Goal: Answer question/provide support

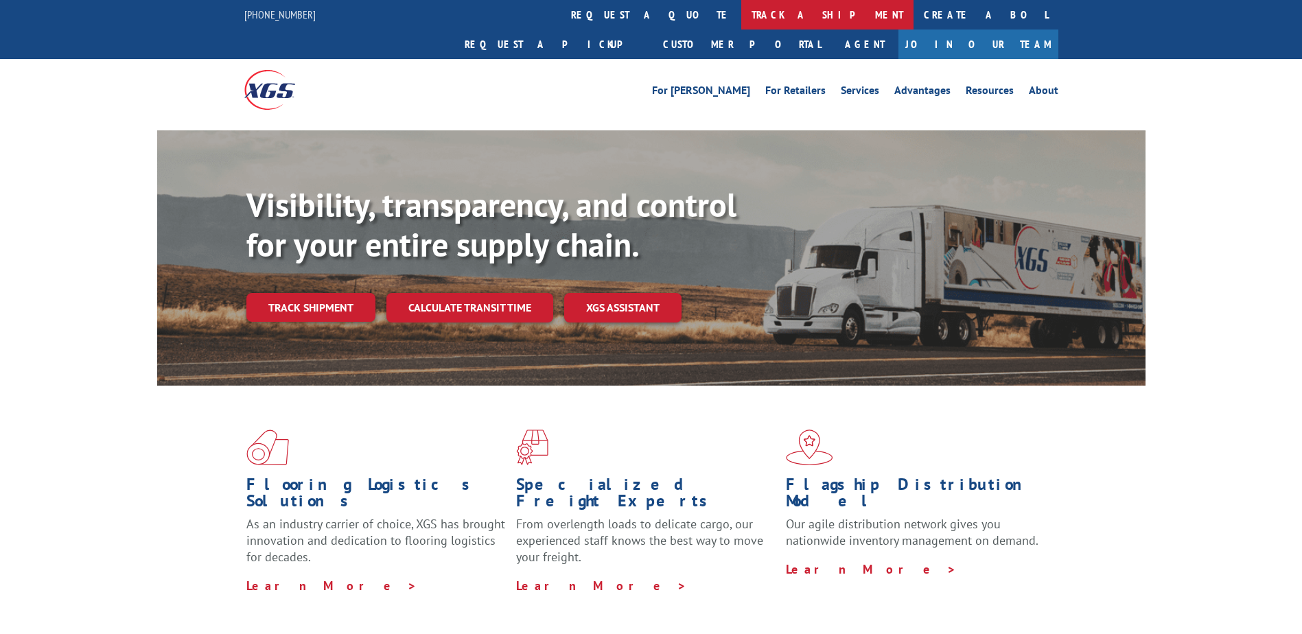
click at [741, 27] on link "track a shipment" at bounding box center [827, 15] width 172 height 30
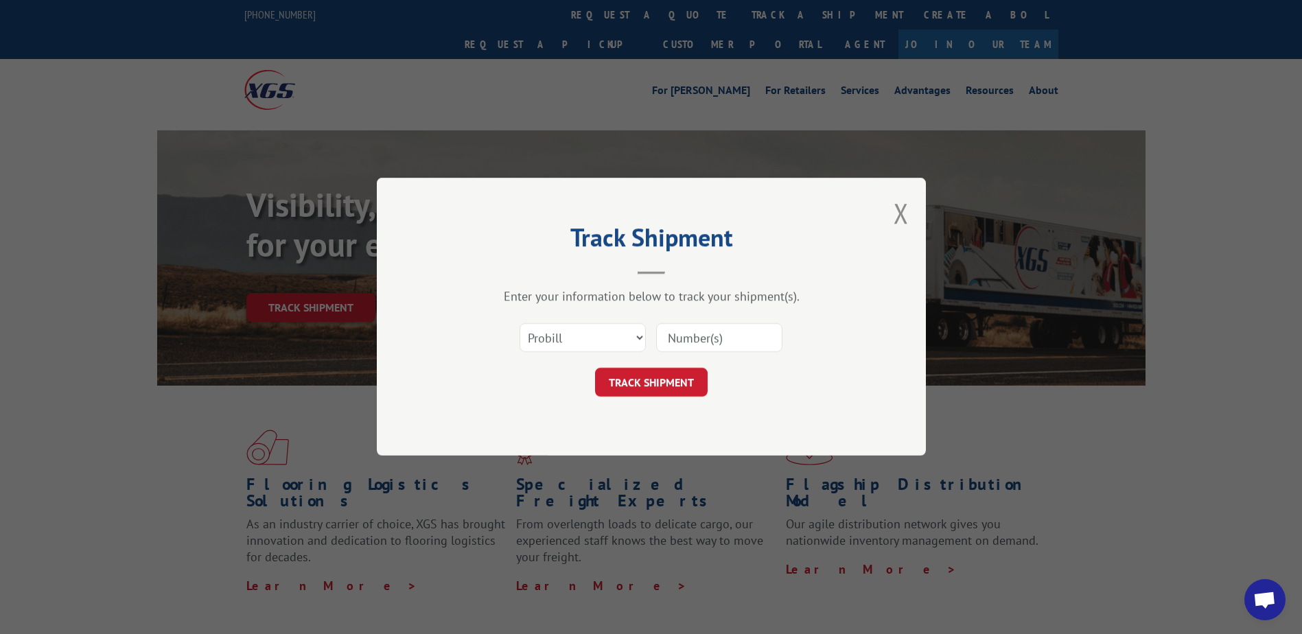
click at [1265, 590] on span "Open chat" at bounding box center [1264, 599] width 41 height 41
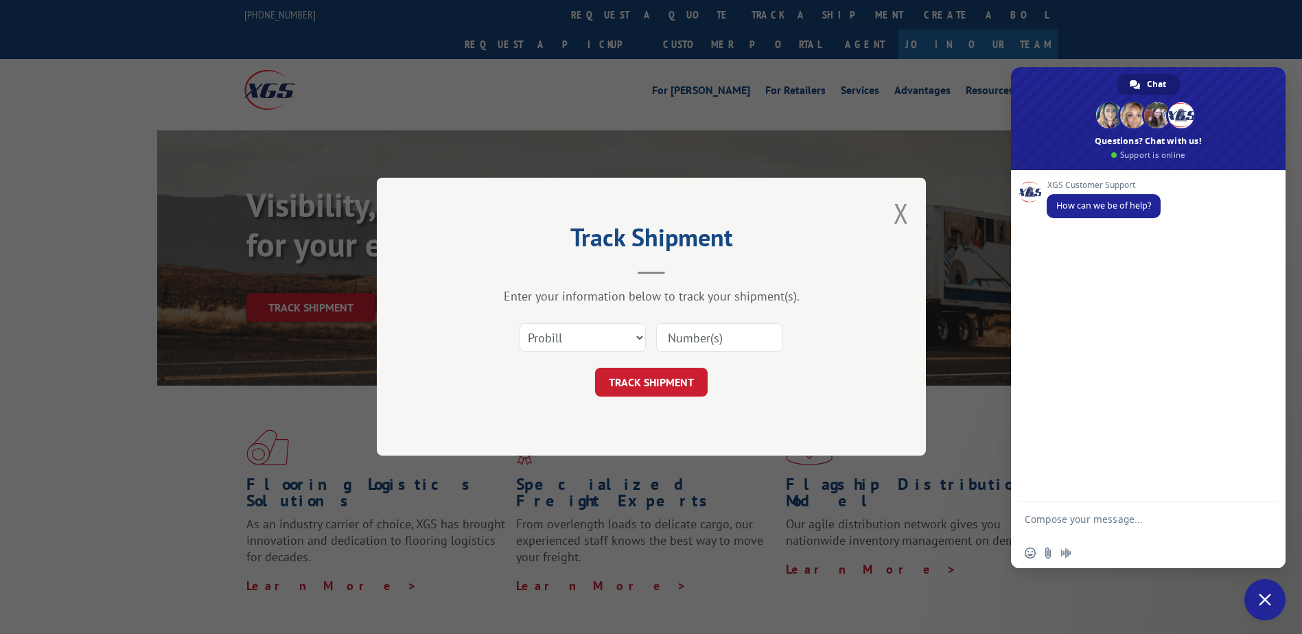
click at [1188, 524] on textarea "Compose your message..." at bounding box center [1132, 525] width 217 height 25
paste textarea "529898346"
click at [1200, 525] on textarea "Hello can I get a pickup status for load" at bounding box center [1132, 521] width 217 height 12
click at [1042, 532] on textarea "Hello can I get a pickup status for load529898346" at bounding box center [1132, 525] width 217 height 25
type textarea "Hello can I get a pickup status for load 529898346"
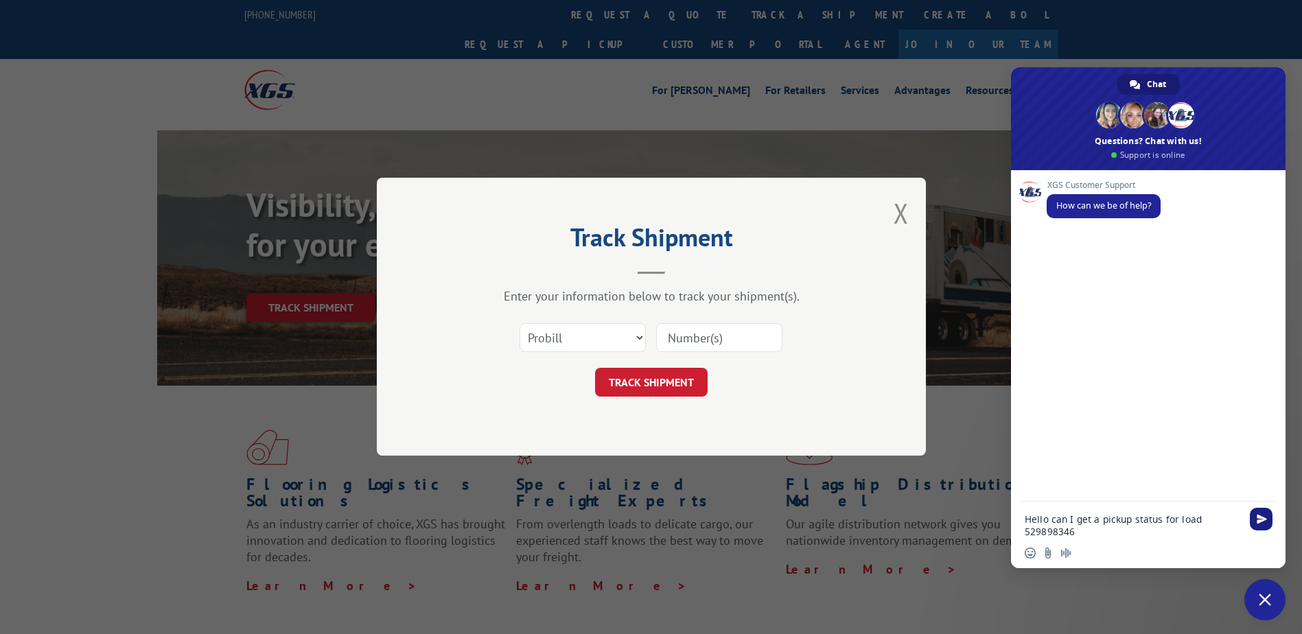
click at [1269, 517] on span "Send" at bounding box center [1261, 519] width 23 height 23
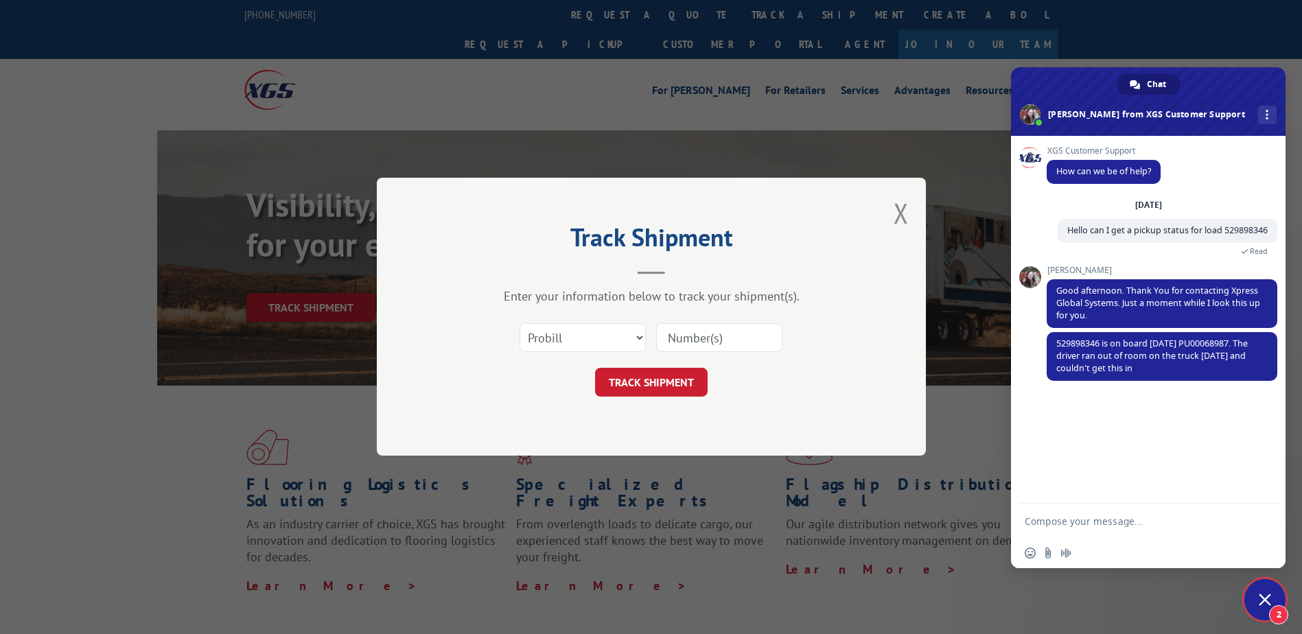
click at [1074, 519] on textarea "Compose your message..." at bounding box center [1132, 521] width 217 height 12
type textarea "Thank you!"
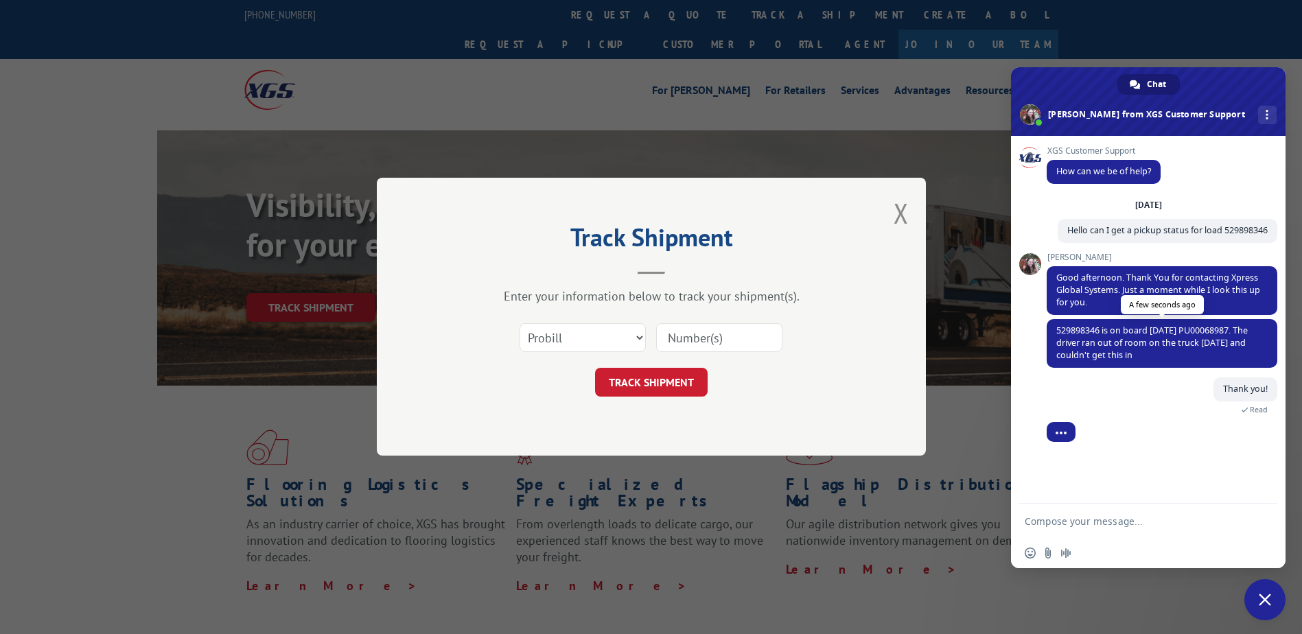
click at [1198, 331] on span "529898346 is on board [DATE] PU00068987. The driver ran out of room on the truc…" at bounding box center [1151, 343] width 191 height 36
copy span "PU00068987"
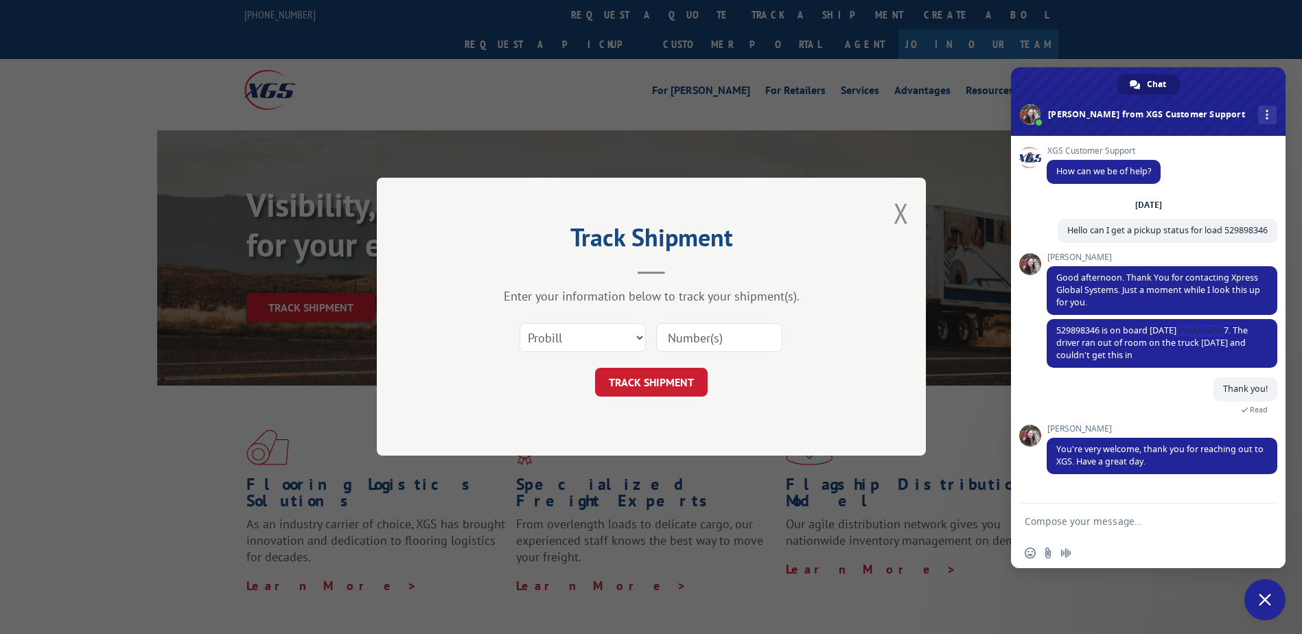
click at [1202, 531] on form at bounding box center [1132, 522] width 217 height 37
click at [1272, 607] on span "Close chat" at bounding box center [1264, 599] width 41 height 41
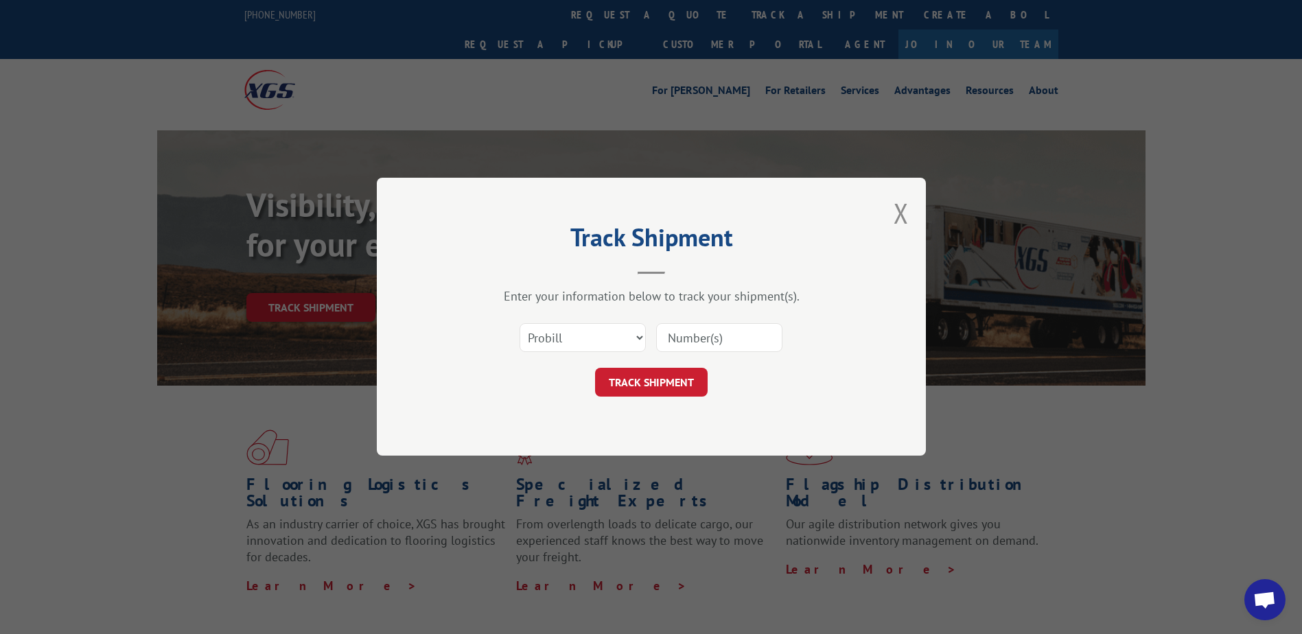
click at [1227, 585] on div "Track Shipment Enter your information below to track your shipment(s). Select c…" at bounding box center [651, 317] width 1302 height 634
click at [1260, 598] on span "Open chat" at bounding box center [1264, 600] width 23 height 19
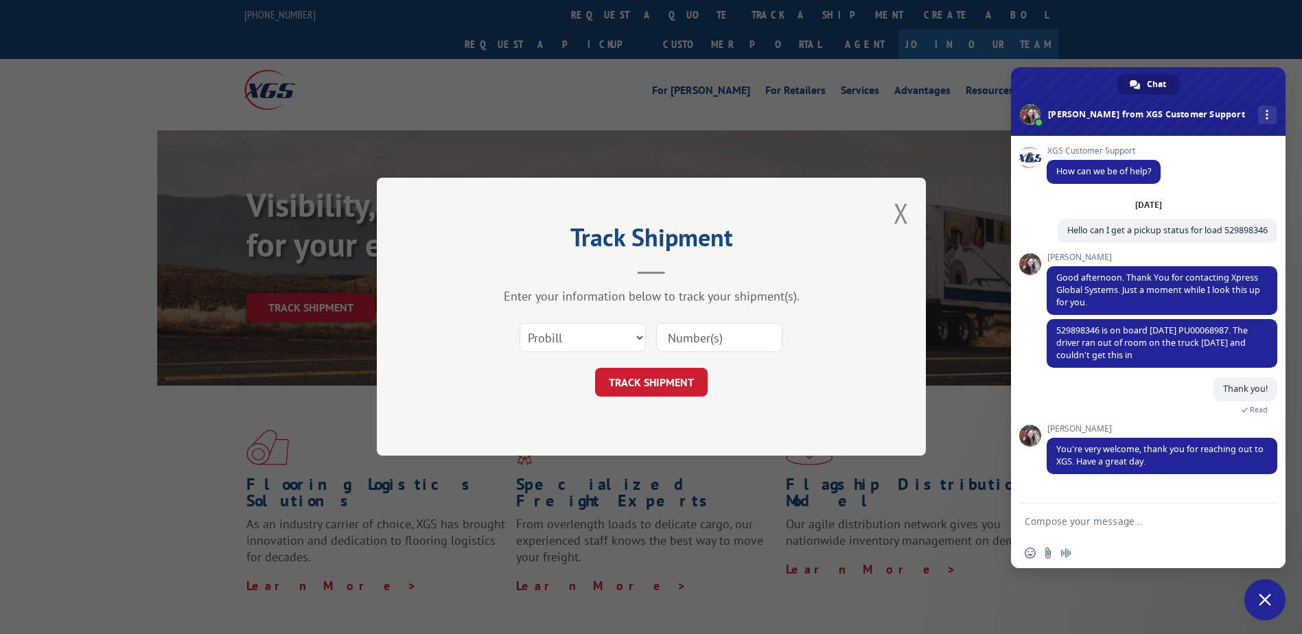
click at [1113, 530] on form at bounding box center [1132, 522] width 217 height 37
click at [1116, 518] on textarea "Compose your message..." at bounding box center [1132, 521] width 217 height 12
type textarea "Hi [PERSON_NAME], is it possible that I ask about another shipment?"
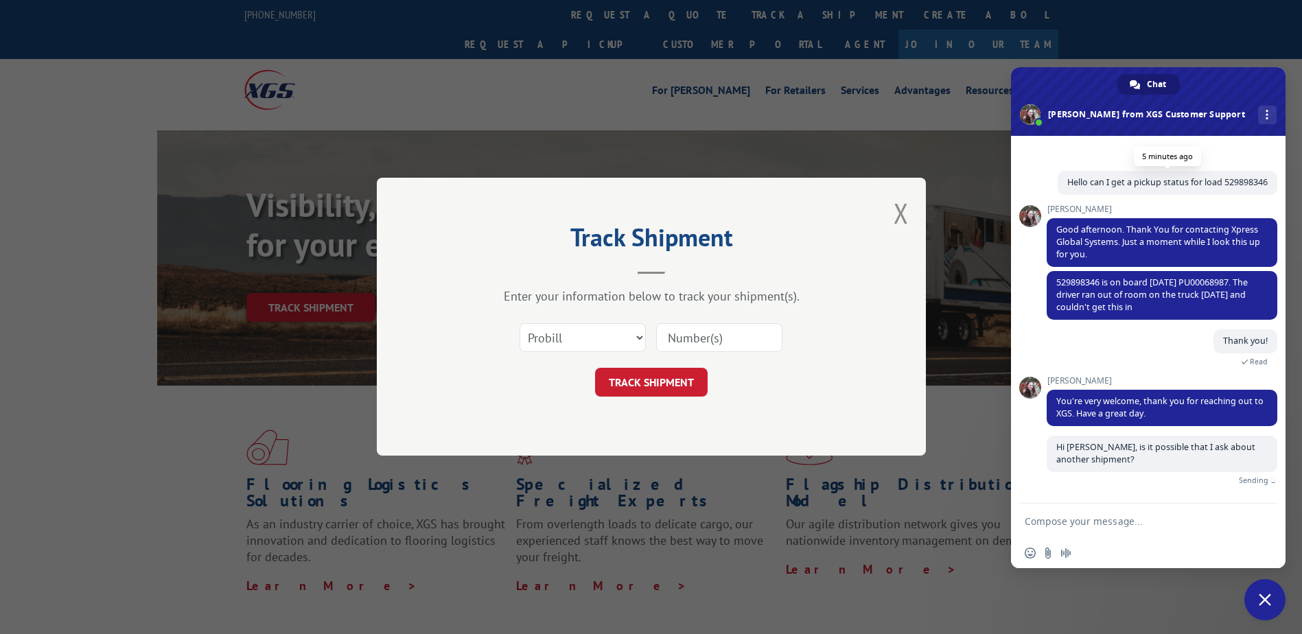
scroll to position [45, 0]
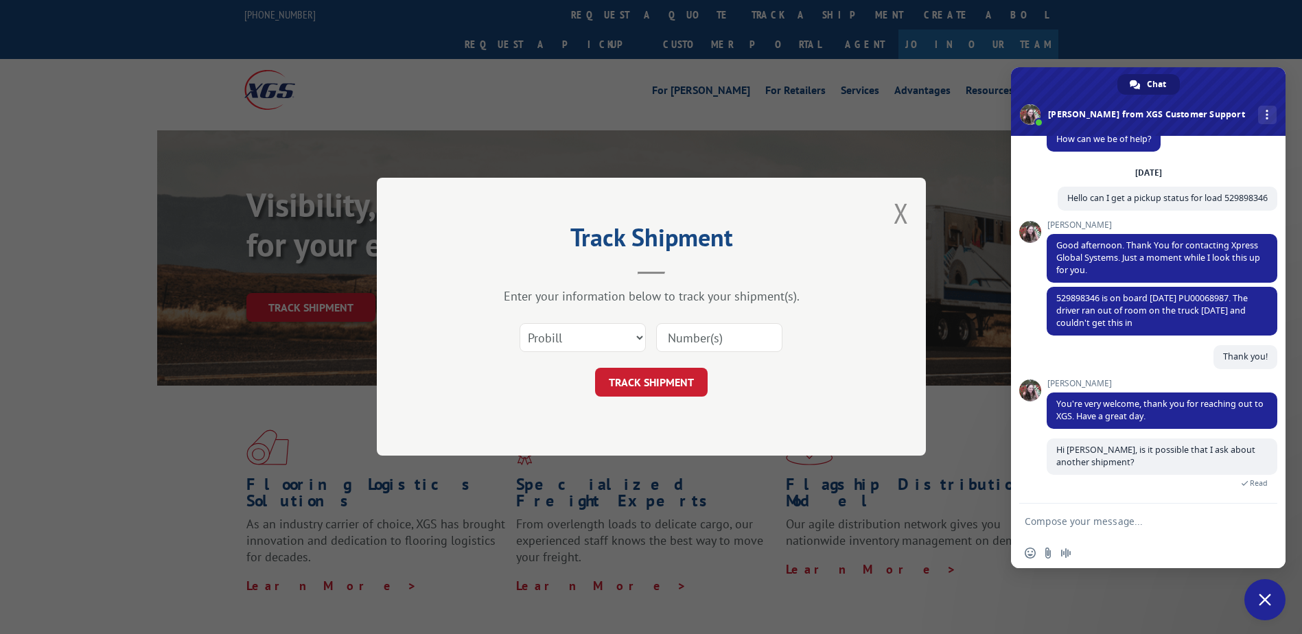
click at [1101, 532] on form at bounding box center [1132, 522] width 217 height 37
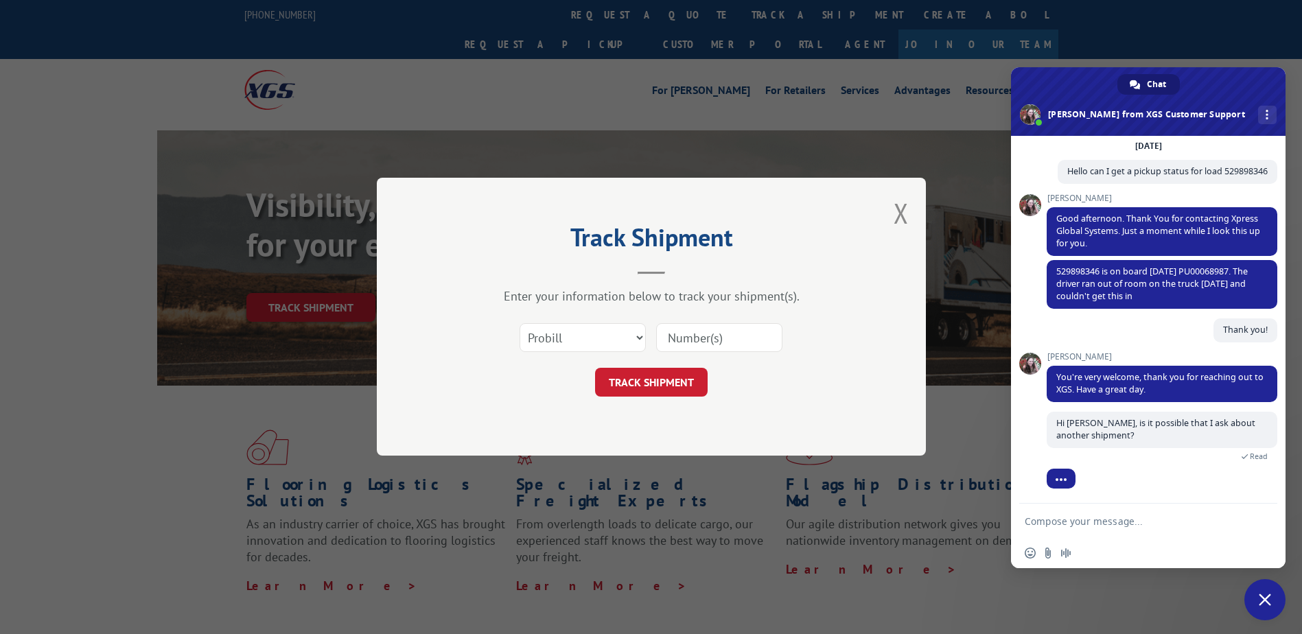
click at [1099, 525] on textarea "Compose your message..." at bounding box center [1132, 521] width 217 height 12
paste textarea "529870789"
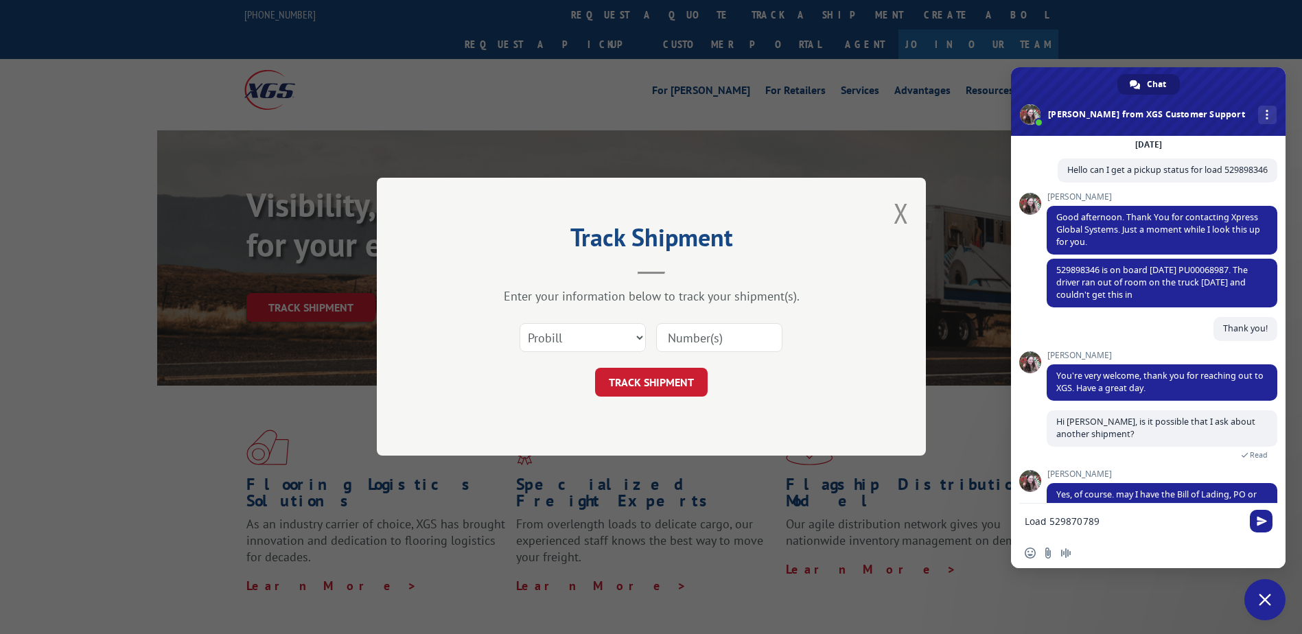
scroll to position [104, 0]
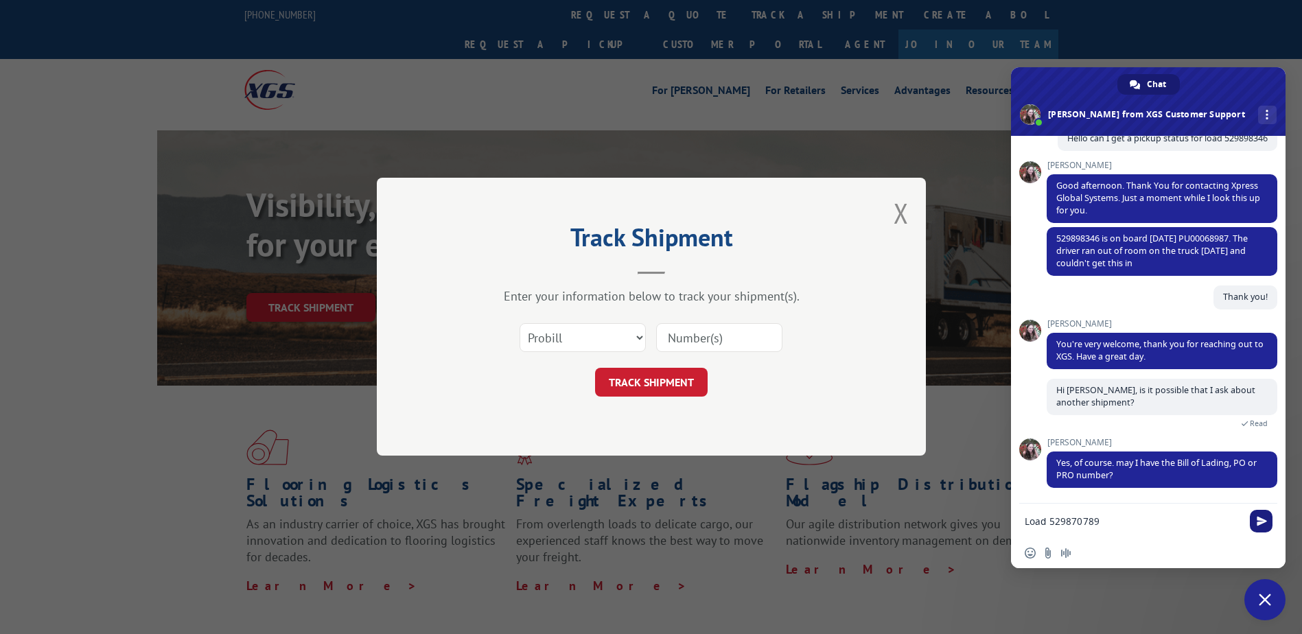
type textarea "Load 529870789"
click at [1267, 528] on span "Send" at bounding box center [1261, 521] width 23 height 23
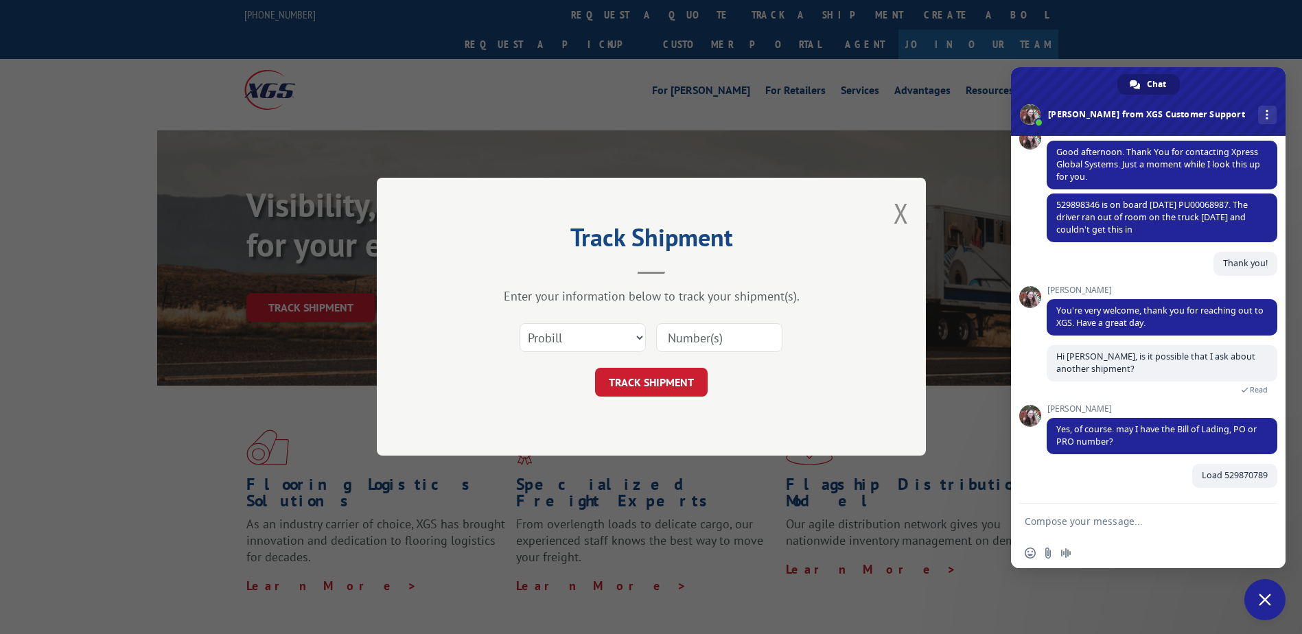
scroll to position [138, 0]
drag, startPoint x: 1097, startPoint y: 490, endPoint x: 1066, endPoint y: 487, distance: 31.0
click at [1096, 489] on div "Load 529870789 Just now" at bounding box center [1161, 483] width 231 height 39
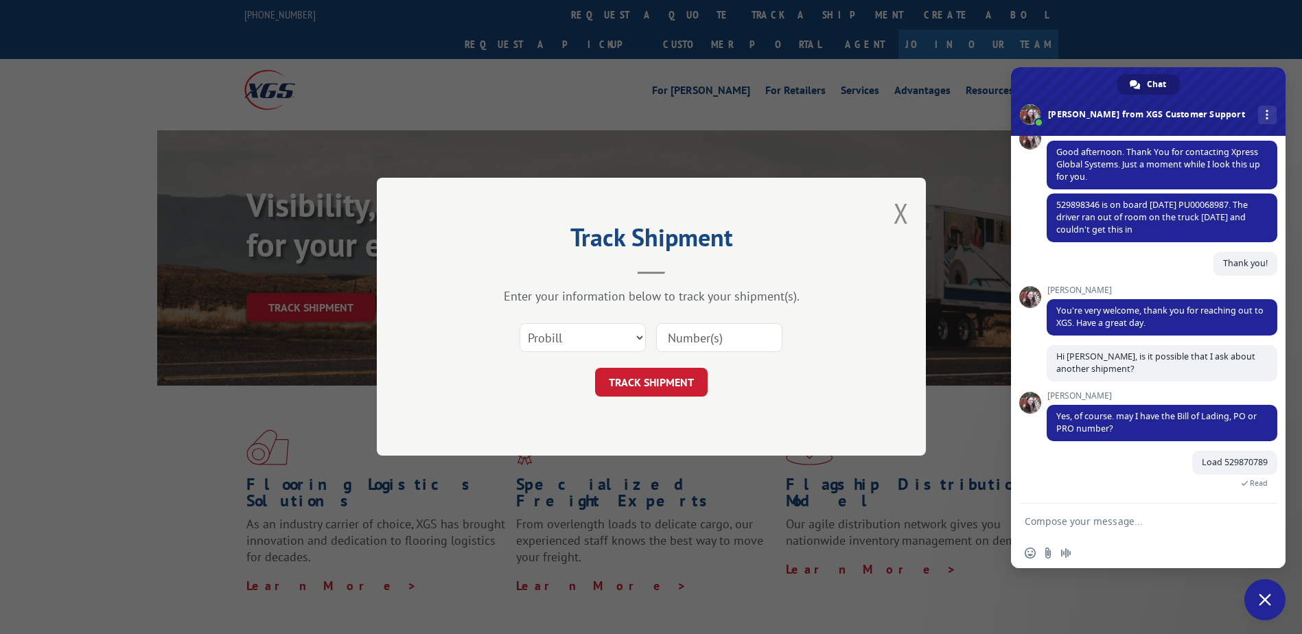
click at [1053, 518] on textarea "Compose your message..." at bounding box center [1132, 521] width 217 height 12
type textarea "Thank you"
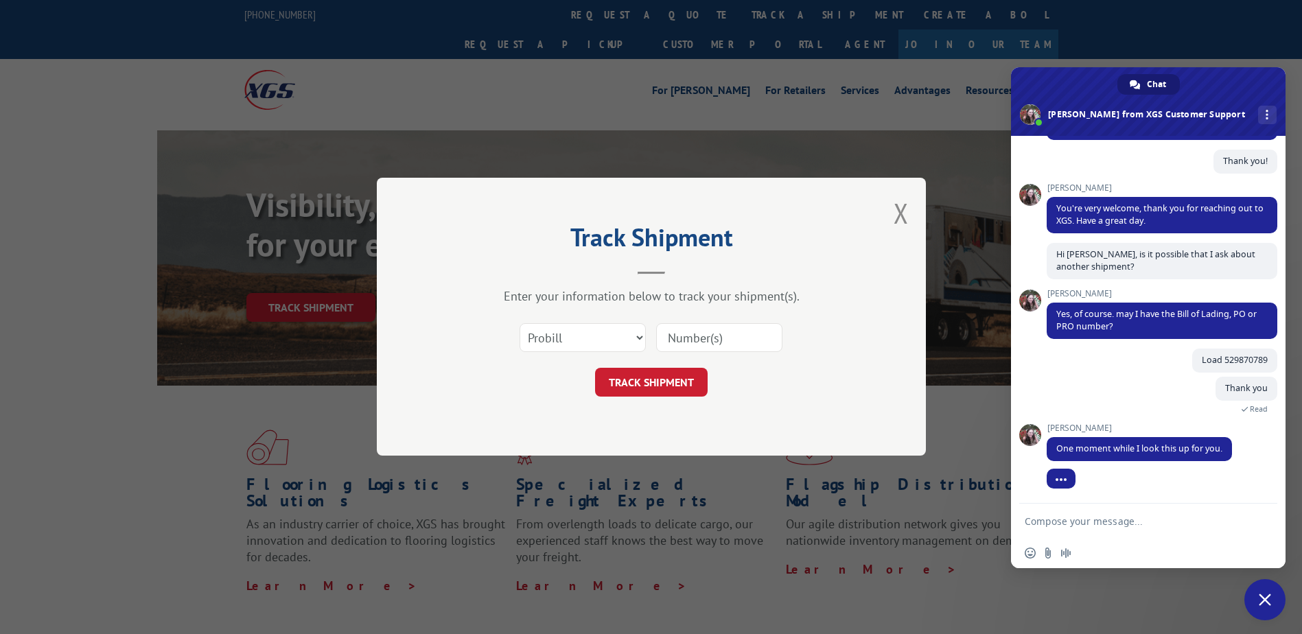
scroll to position [254, 0]
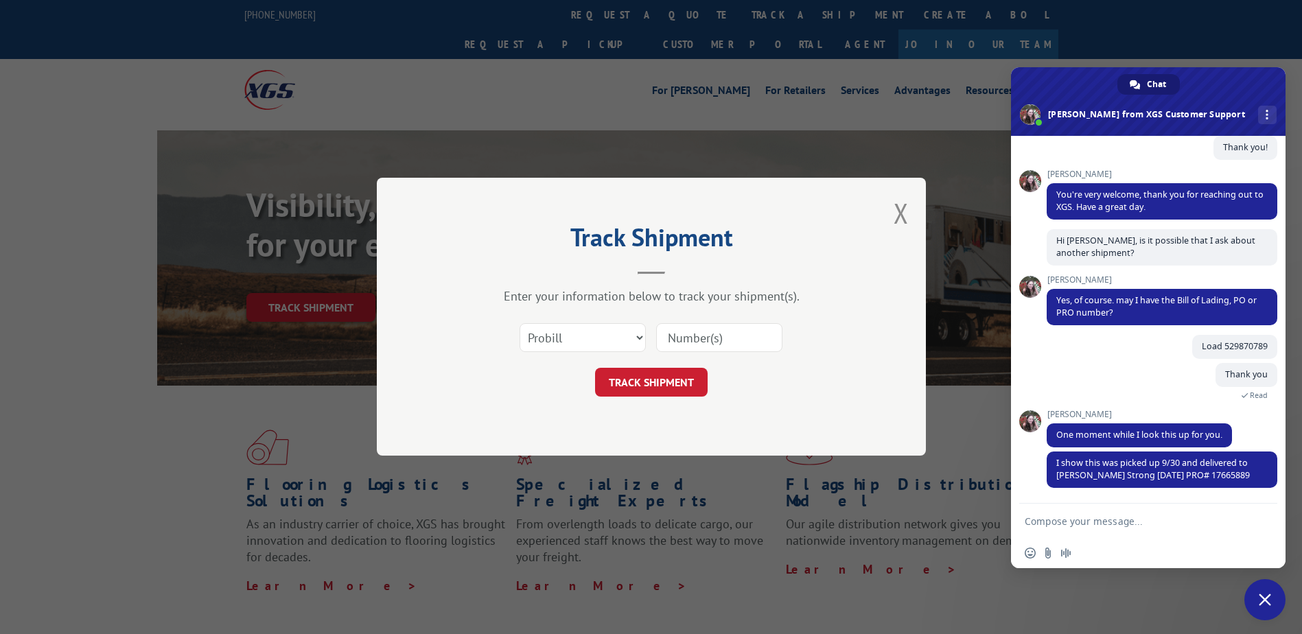
click at [1061, 523] on textarea "Compose your message..." at bounding box center [1132, 521] width 217 height 12
type textarea "Perfect, thank you so much"
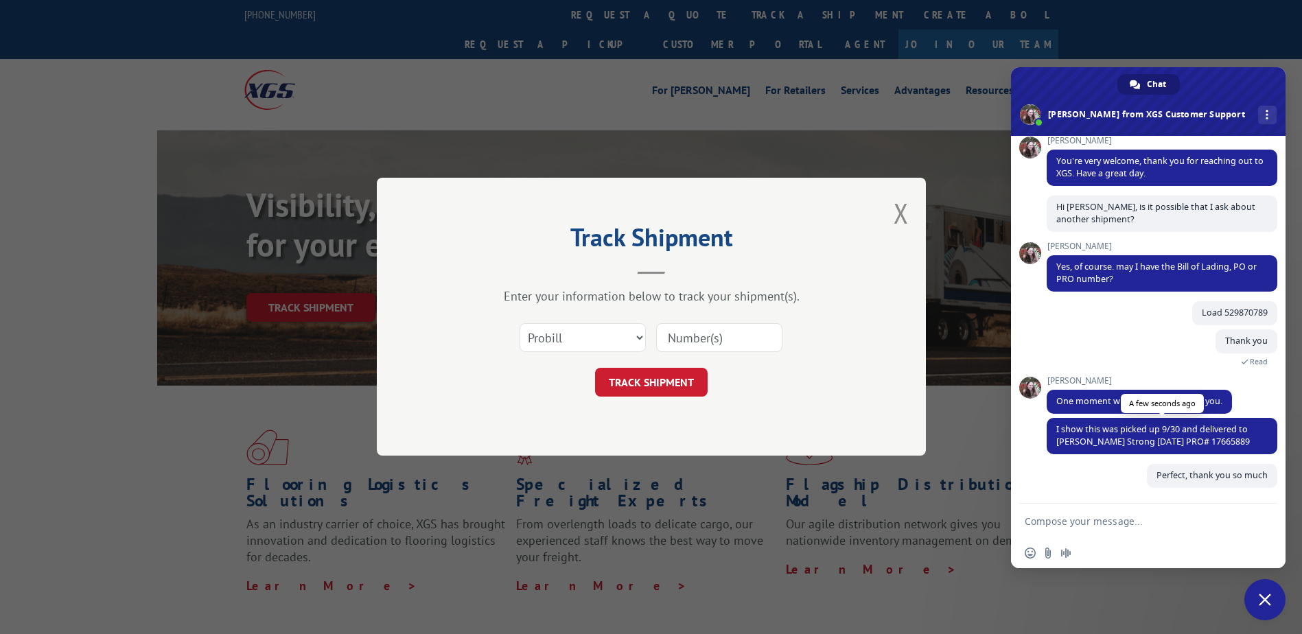
scroll to position [288, 0]
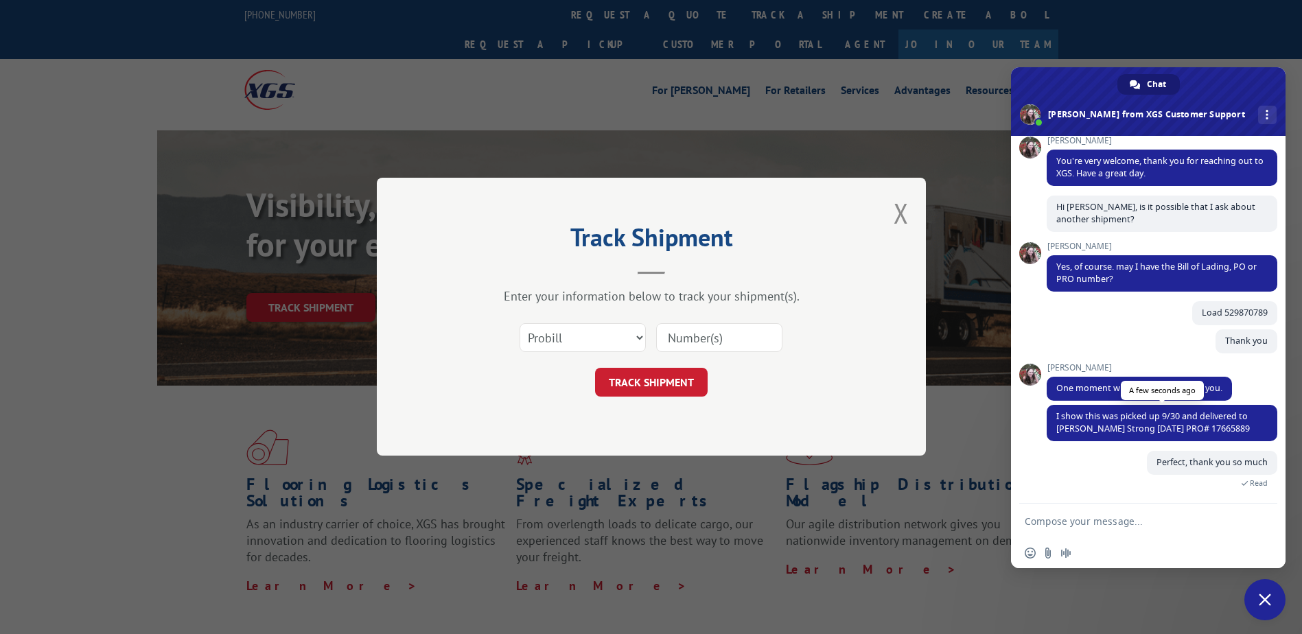
click at [1205, 432] on span "I show this was picked up 9/30 and delivered to [PERSON_NAME] Strong [DATE] PRO…" at bounding box center [1152, 422] width 193 height 24
click at [1205, 428] on span "I show this was picked up 9/30 and delivered to [PERSON_NAME] Strong [DATE] PRO…" at bounding box center [1152, 422] width 193 height 24
